Goal: Task Accomplishment & Management: Manage account settings

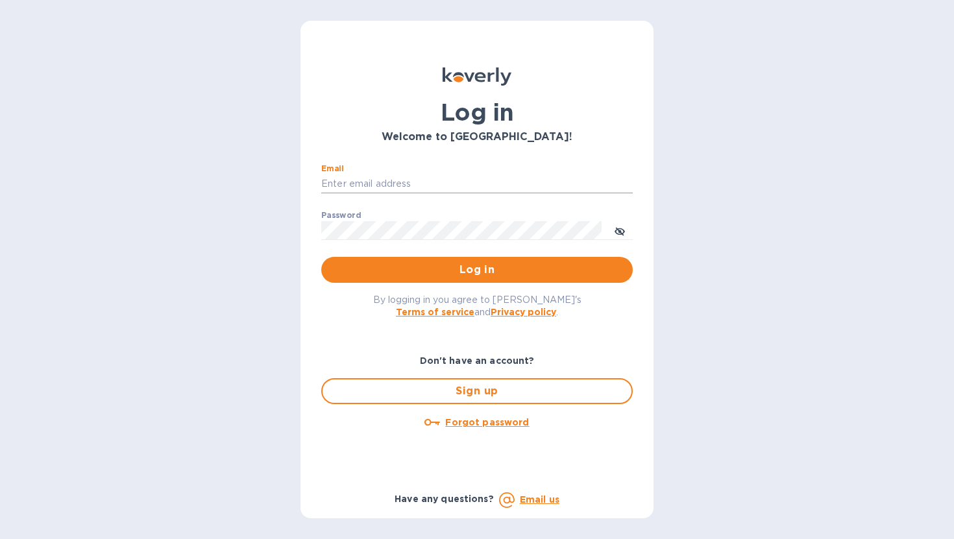
click at [441, 185] on input "Email" at bounding box center [477, 184] width 312 height 19
type input "[EMAIL_ADDRESS][DOMAIN_NAME]"
click at [443, 262] on button "Log in" at bounding box center [477, 270] width 312 height 26
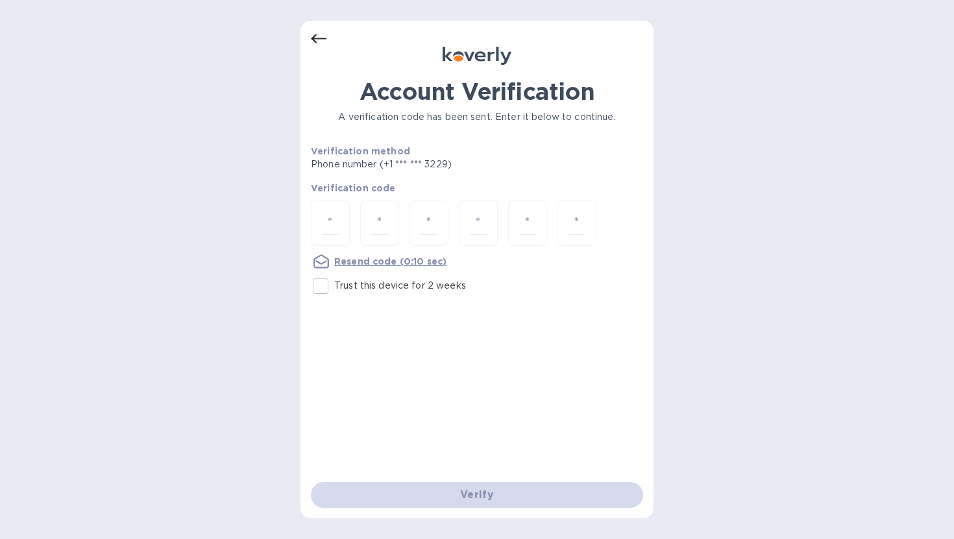
click at [393, 293] on label "Trust this device for 2 weeks" at bounding box center [386, 286] width 159 height 27
click at [334, 293] on input "Trust this device for 2 weeks" at bounding box center [320, 286] width 27 height 27
checkbox input "true"
click at [338, 232] on input "number" at bounding box center [330, 223] width 17 height 24
type input "5"
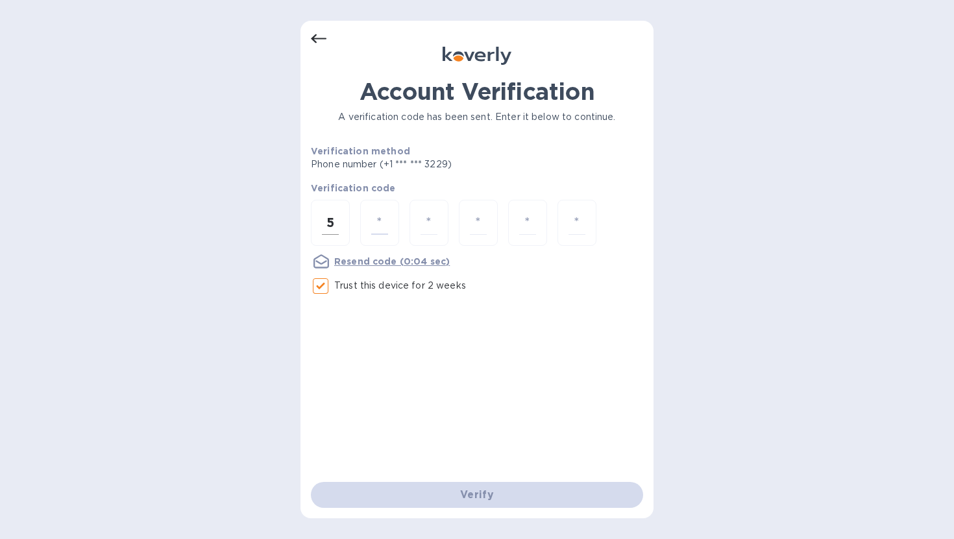
type input "6"
type input "5"
type input "1"
type input "0"
type input "4"
